Goal: Information Seeking & Learning: Learn about a topic

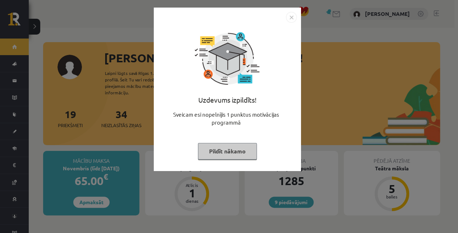
click at [290, 14] on img "Close" at bounding box center [291, 17] width 11 height 11
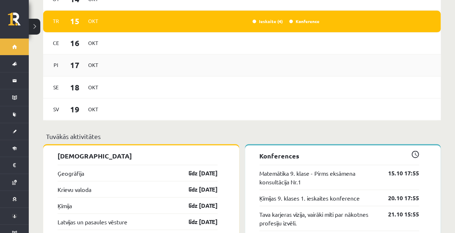
scroll to position [647, 0]
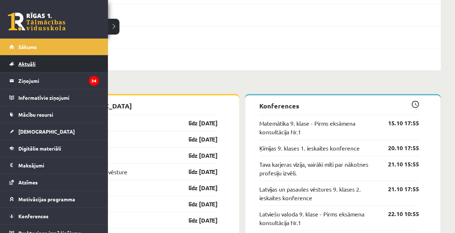
click at [47, 61] on link "Aktuāli" at bounding box center [53, 63] width 89 height 17
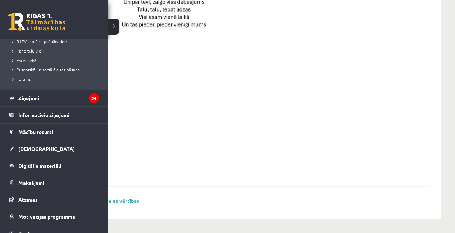
scroll to position [168, 0]
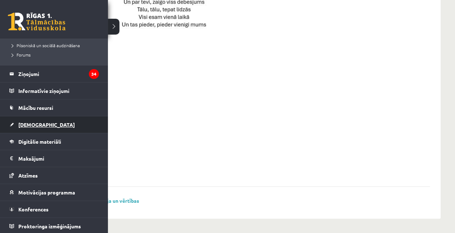
click at [36, 123] on span "[DEMOGRAPHIC_DATA]" at bounding box center [46, 124] width 56 height 6
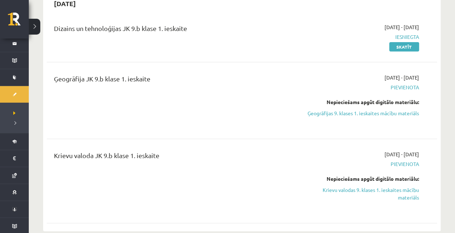
scroll to position [71, 0]
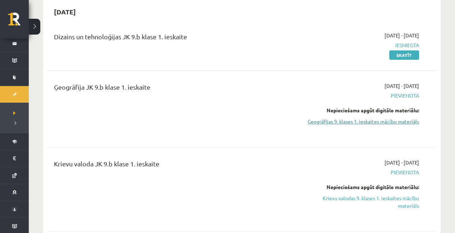
click at [310, 122] on link "Ģeogrāfijas 9. klases 1. ieskaites mācību materiāls" at bounding box center [361, 122] width 114 height 8
